Goal: Information Seeking & Learning: Learn about a topic

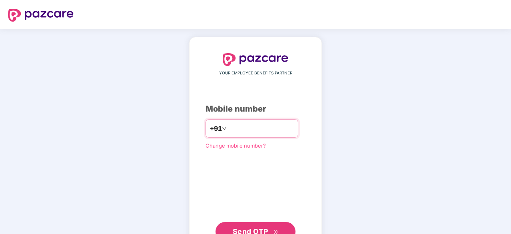
type input "**********"
click at [256, 219] on div "**********" at bounding box center [255, 146] width 100 height 187
click at [257, 223] on button "Send OTP" at bounding box center [255, 230] width 80 height 19
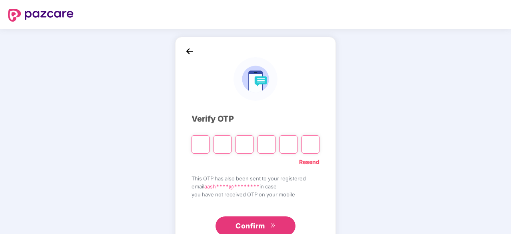
paste input "*"
type input "*"
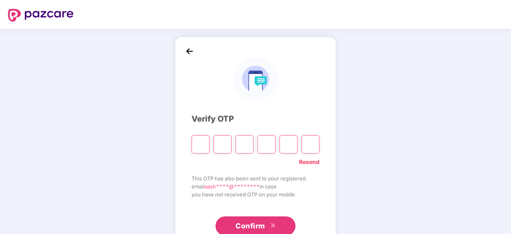
type input "*"
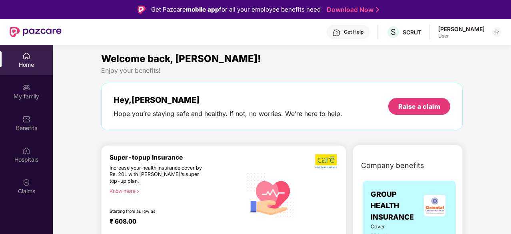
click at [489, 33] on div "[PERSON_NAME] User" at bounding box center [469, 32] width 63 height 14
click at [495, 34] on img at bounding box center [496, 32] width 6 height 6
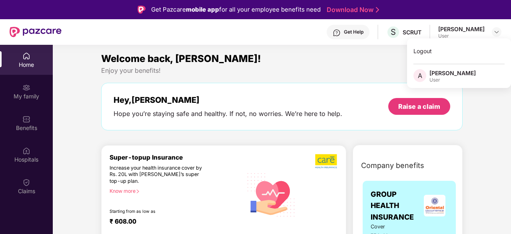
click at [447, 74] on div "[PERSON_NAME]" at bounding box center [452, 73] width 46 height 8
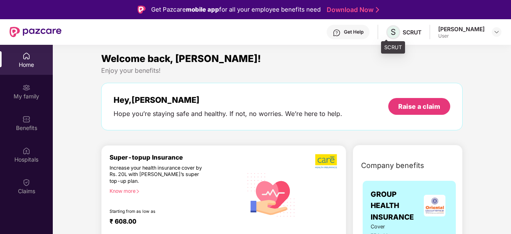
click at [390, 32] on span "S" at bounding box center [392, 32] width 5 height 10
click at [408, 33] on div "SCRUT" at bounding box center [411, 32] width 19 height 8
click at [156, 60] on span "Welcome back, [PERSON_NAME]!" at bounding box center [181, 59] width 160 height 12
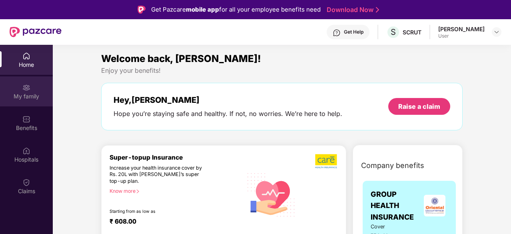
click at [27, 99] on div "My family" at bounding box center [26, 96] width 53 height 8
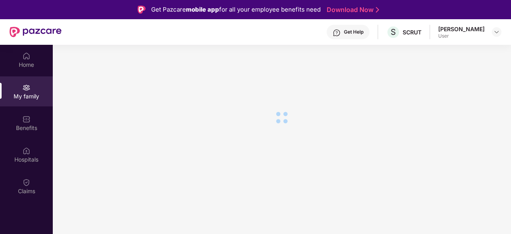
click at [28, 28] on img at bounding box center [36, 32] width 52 height 10
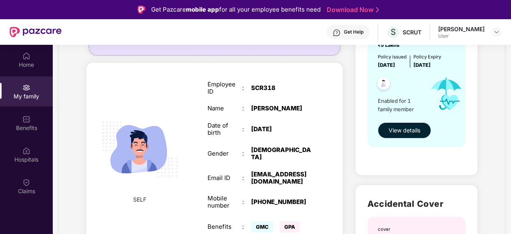
scroll to position [120, 0]
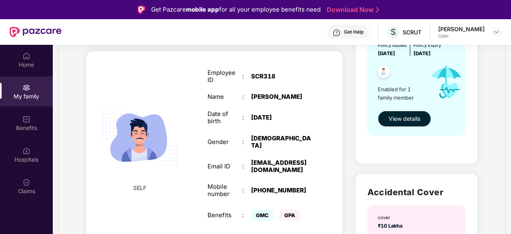
click at [410, 119] on span "View details" at bounding box center [404, 118] width 32 height 9
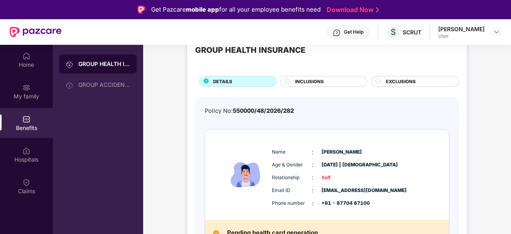
scroll to position [39, 0]
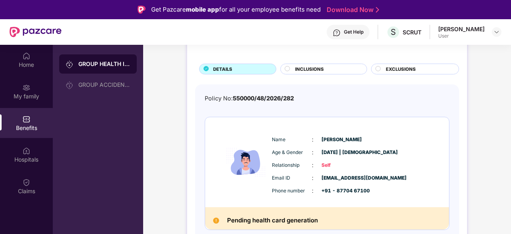
click at [356, 139] on span "[PERSON_NAME]" at bounding box center [341, 140] width 40 height 8
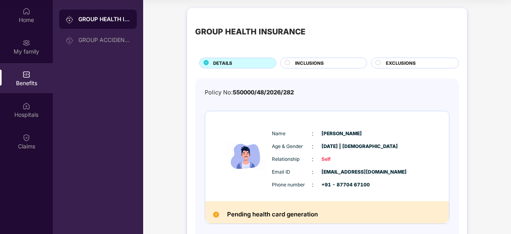
scroll to position [0, 0]
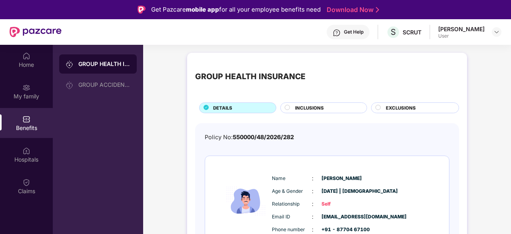
click at [318, 111] on span "INCLUSIONS" at bounding box center [309, 107] width 29 height 7
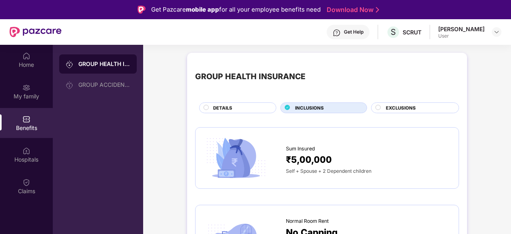
click at [219, 111] on div "DETAILS" at bounding box center [240, 108] width 63 height 8
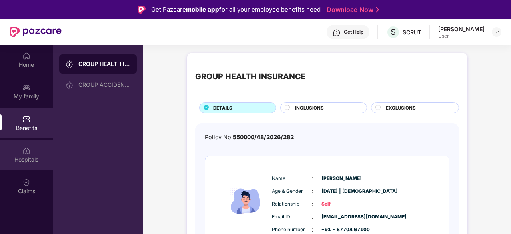
click at [24, 145] on div "Hospitals" at bounding box center [26, 154] width 53 height 30
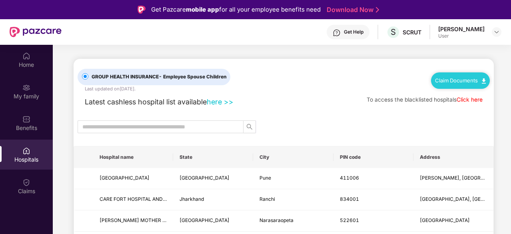
click at [465, 34] on div "User" at bounding box center [461, 36] width 46 height 6
click at [495, 32] on img at bounding box center [496, 32] width 6 height 6
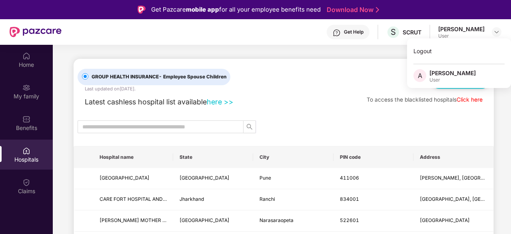
click at [444, 74] on div "[PERSON_NAME]" at bounding box center [452, 73] width 46 height 8
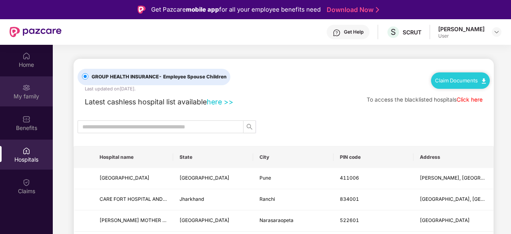
click at [19, 95] on div "My family" at bounding box center [26, 96] width 53 height 8
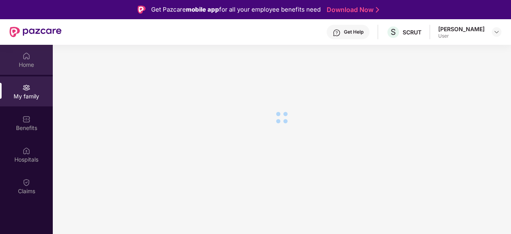
click at [26, 64] on div "Home" at bounding box center [26, 65] width 53 height 8
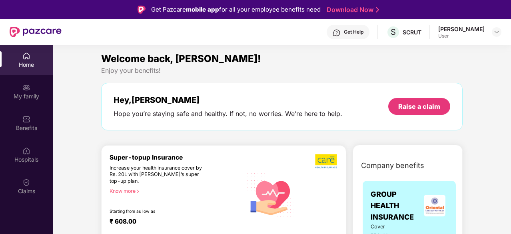
click at [468, 30] on div "[PERSON_NAME]" at bounding box center [461, 29] width 46 height 8
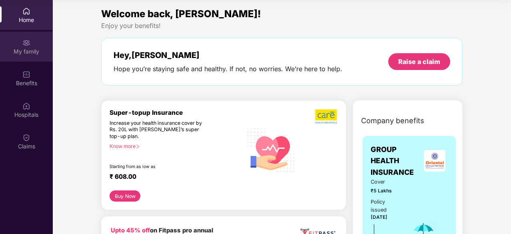
click at [21, 47] on div "My family" at bounding box center [26, 47] width 53 height 30
